Goal: Information Seeking & Learning: Learn about a topic

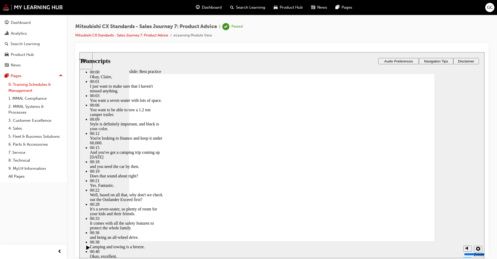
click at [18, 84] on link "0. Training Schedules & Management" at bounding box center [35, 87] width 58 height 14
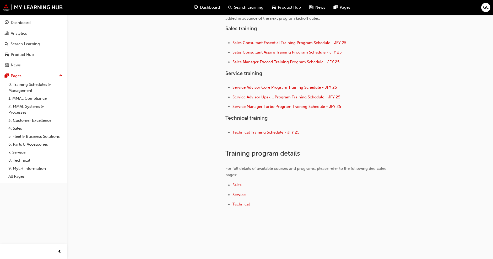
scroll to position [213, 0]
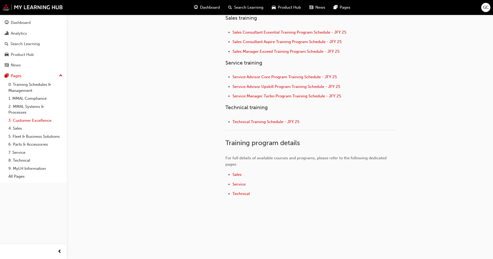
click at [22, 120] on link "3. Customer Excellence" at bounding box center [35, 120] width 58 height 8
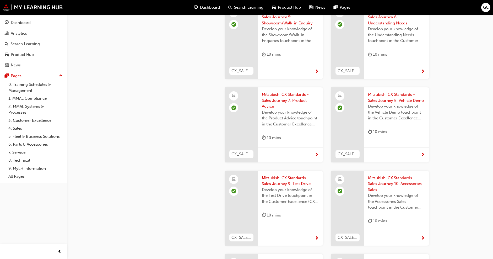
scroll to position [449, 0]
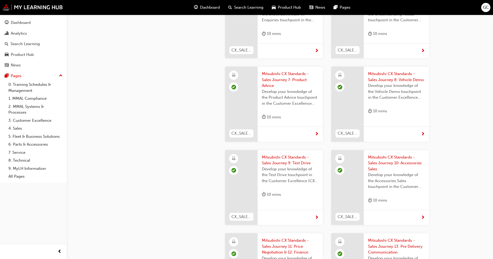
click at [277, 154] on span "Mitsubishi CX Standards - Sales Journey 9: Test Drive" at bounding box center [290, 160] width 57 height 12
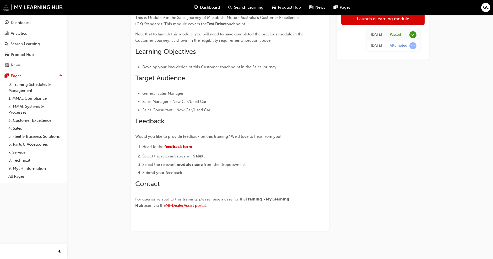
scroll to position [79, 0]
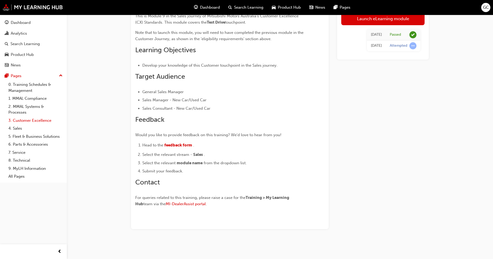
click at [28, 121] on link "3. Customer Excellence" at bounding box center [35, 120] width 58 height 8
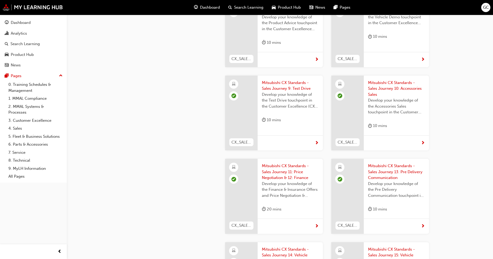
scroll to position [498, 0]
